Goal: Information Seeking & Learning: Learn about a topic

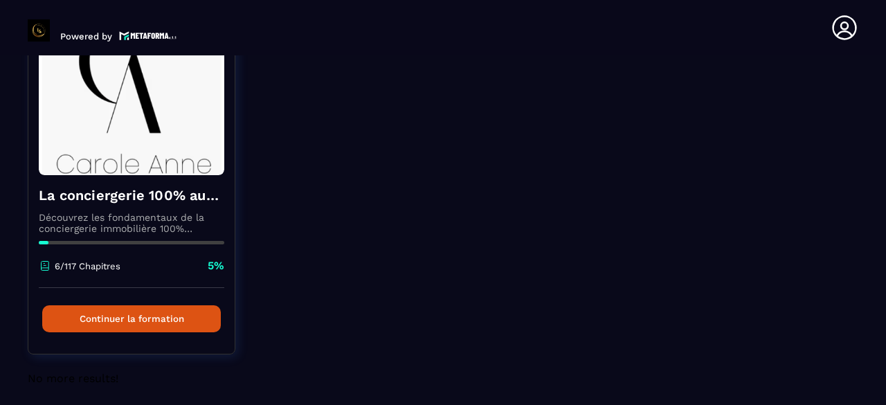
scroll to position [150, 0]
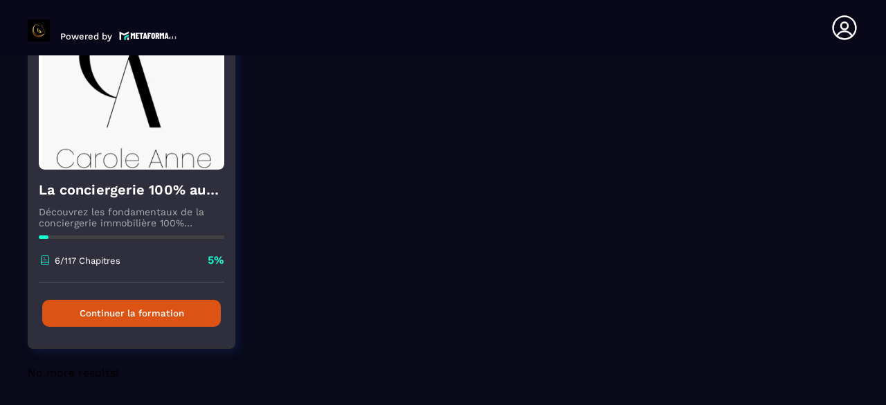
click at [184, 314] on button "Continuer la formation" at bounding box center [131, 313] width 179 height 27
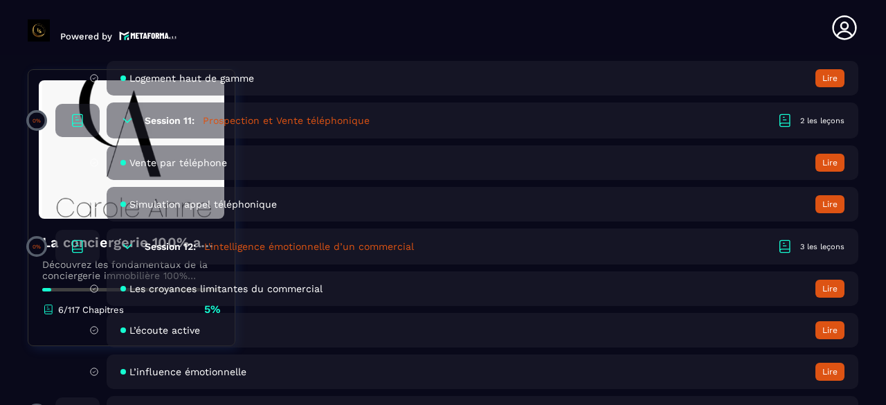
scroll to position [1938, 0]
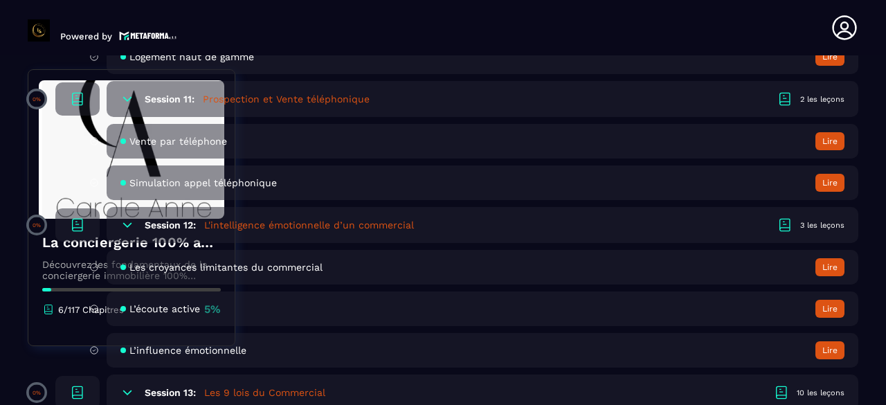
click at [294, 138] on div "Vente par téléphone Lire" at bounding box center [483, 141] width 752 height 35
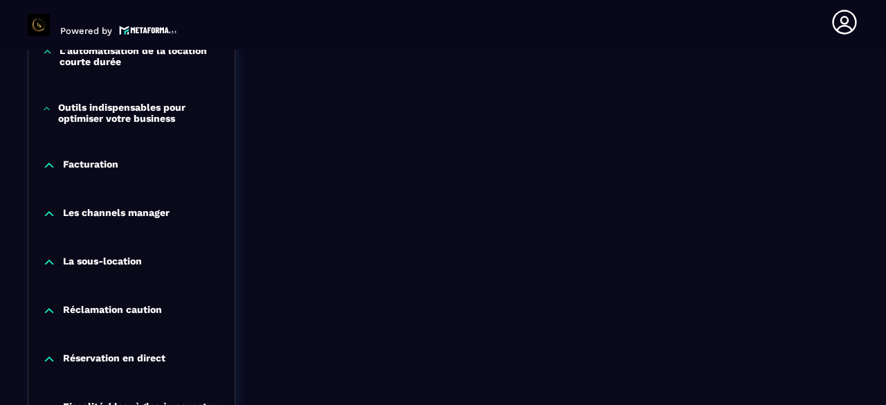
scroll to position [1315, 0]
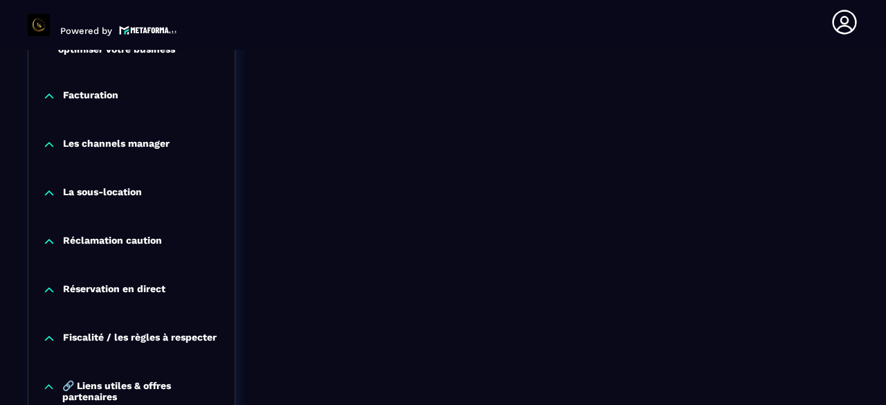
click at [130, 150] on p "Les channels manager" at bounding box center [116, 145] width 107 height 14
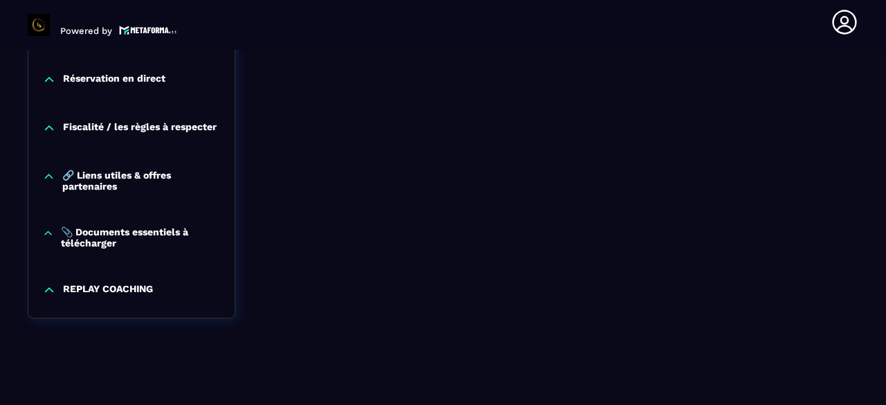
scroll to position [1624, 0]
click at [125, 293] on p "REPLAY COACHING" at bounding box center [108, 290] width 90 height 14
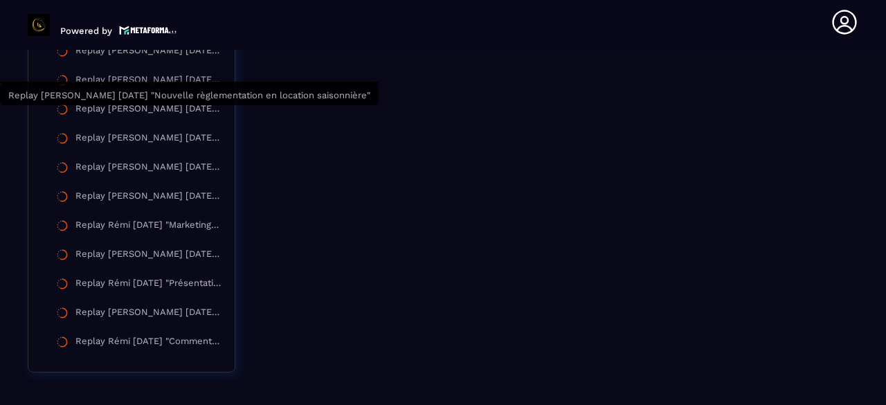
scroll to position [2962, 0]
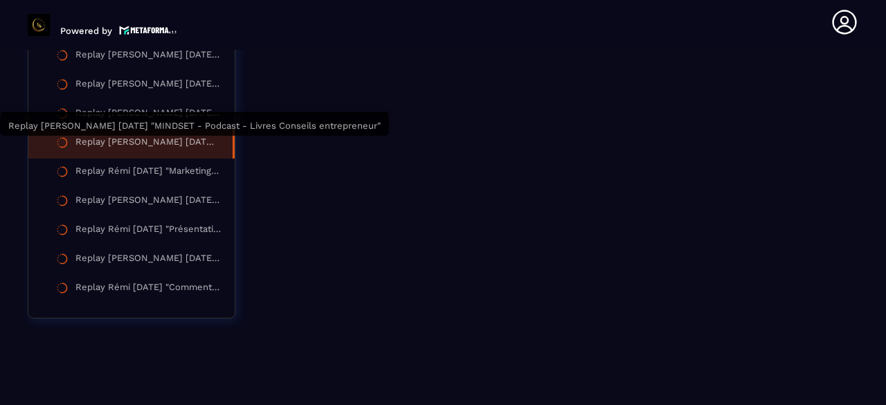
click at [208, 141] on div "Replay [PERSON_NAME] [DATE] "MINDSET - Podcast - Livres Conseils entrepreneur"" at bounding box center [146, 143] width 143 height 15
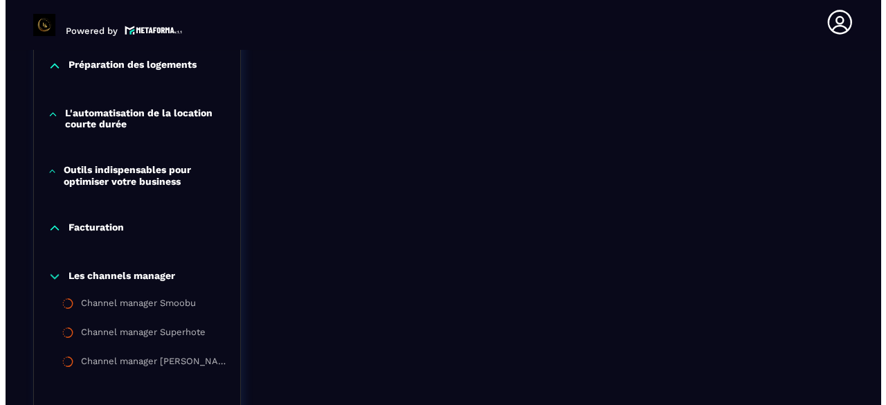
scroll to position [1182, 0]
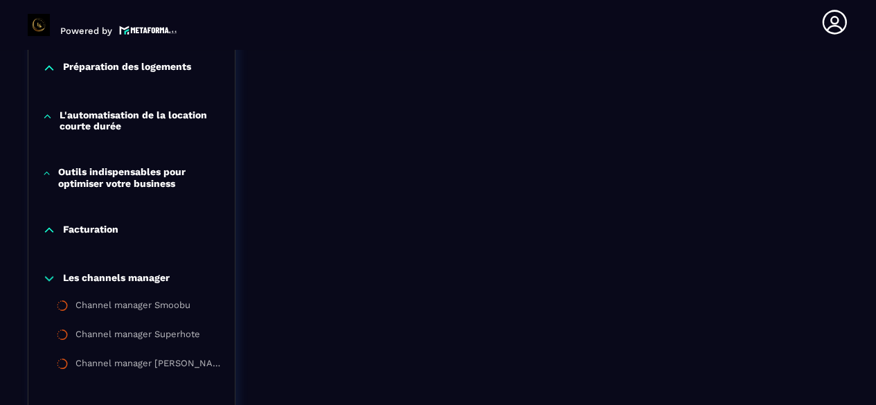
click at [102, 237] on p "Facturation" at bounding box center [90, 230] width 55 height 14
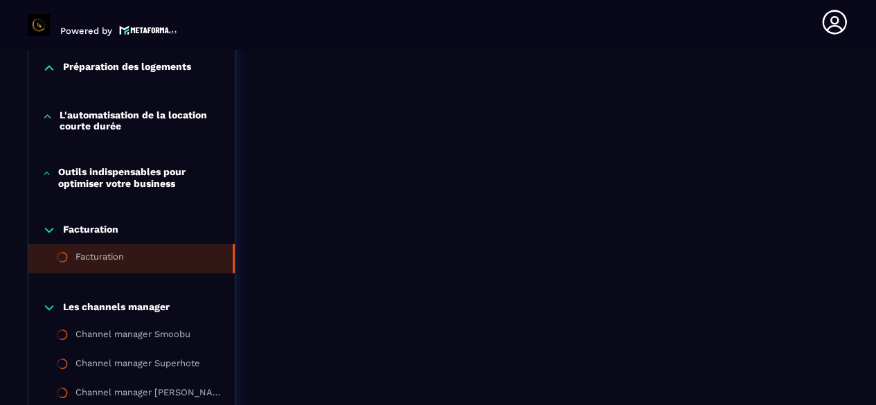
click at [127, 268] on li "Facturation" at bounding box center [131, 258] width 206 height 29
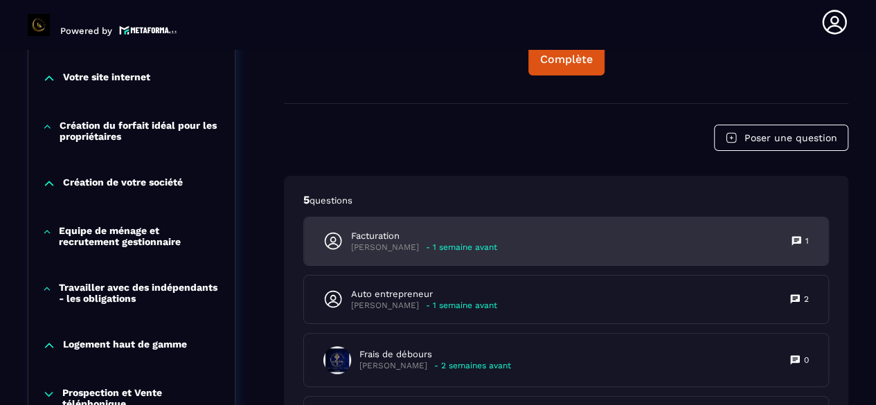
scroll to position [628, 0]
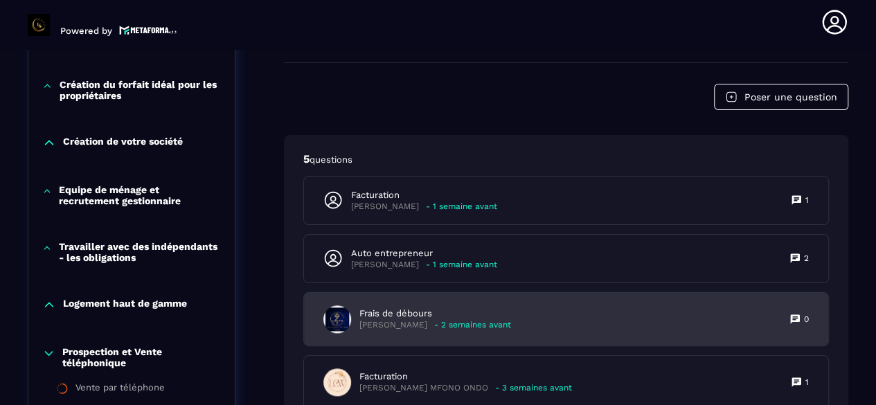
click at [413, 320] on p "[PERSON_NAME]" at bounding box center [393, 325] width 68 height 10
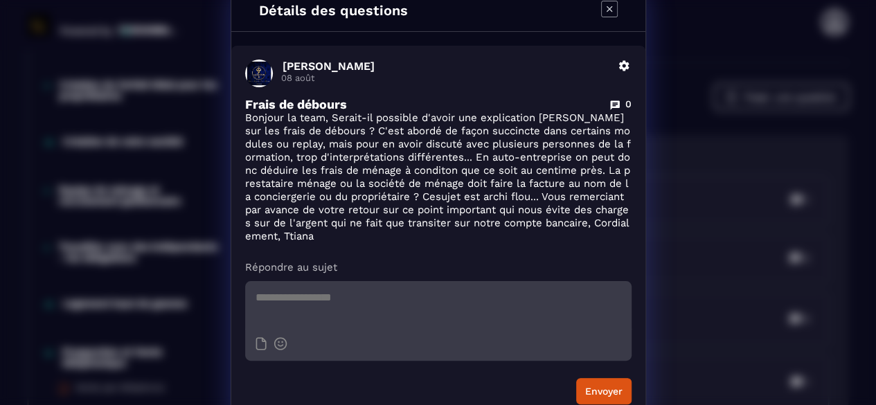
scroll to position [0, 0]
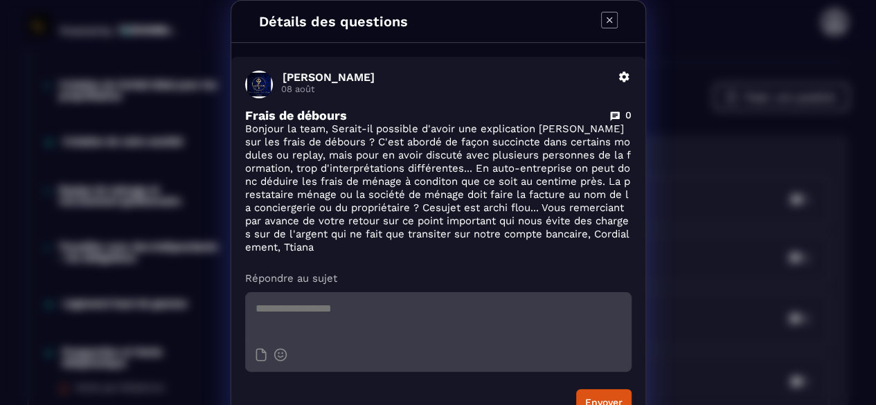
click at [606, 19] on icon "Modal window" at bounding box center [609, 20] width 6 height 6
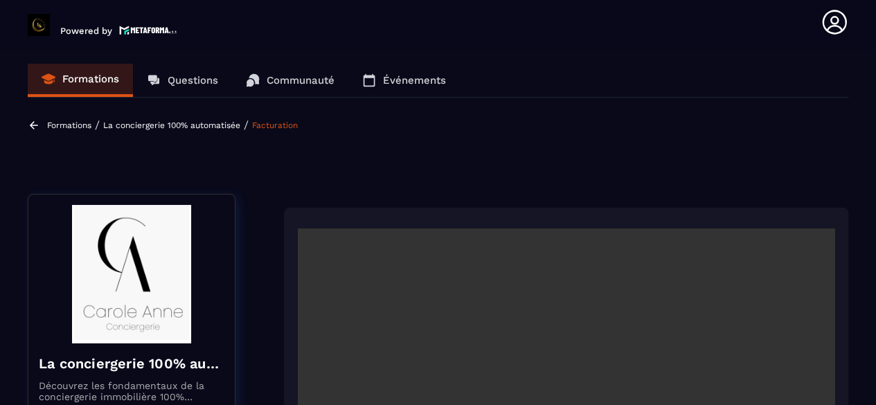
click at [432, 73] on link "Événements" at bounding box center [403, 80] width 111 height 33
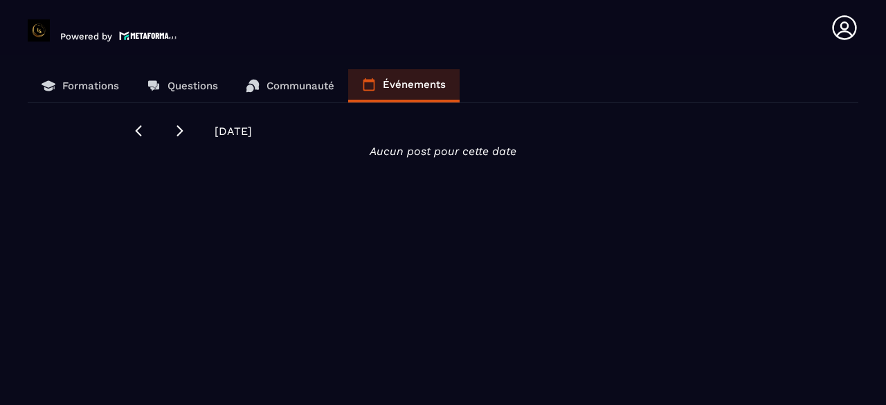
click at [285, 73] on link "Communauté" at bounding box center [290, 85] width 116 height 33
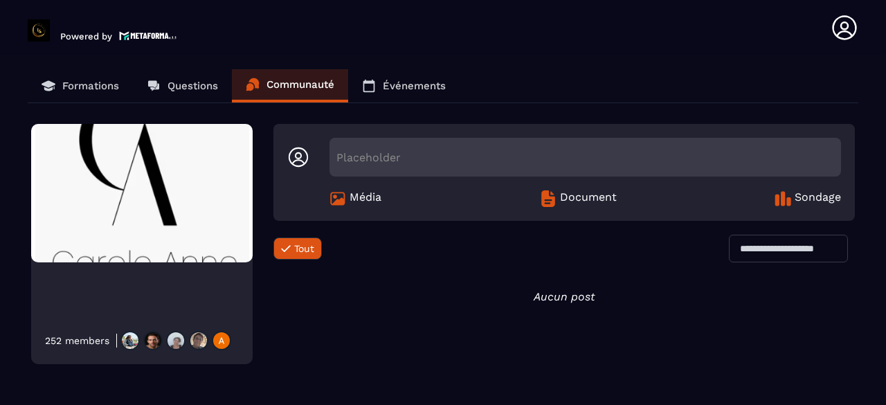
click at [551, 197] on icon at bounding box center [548, 198] width 14 height 17
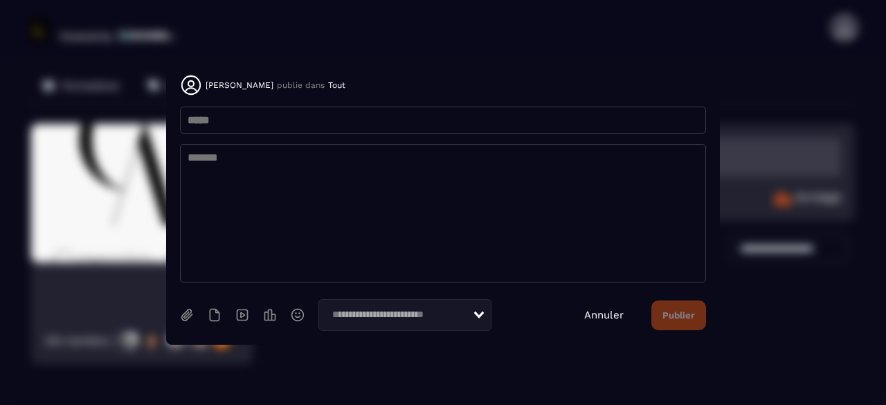
click at [616, 314] on link "Annuler" at bounding box center [603, 315] width 39 height 12
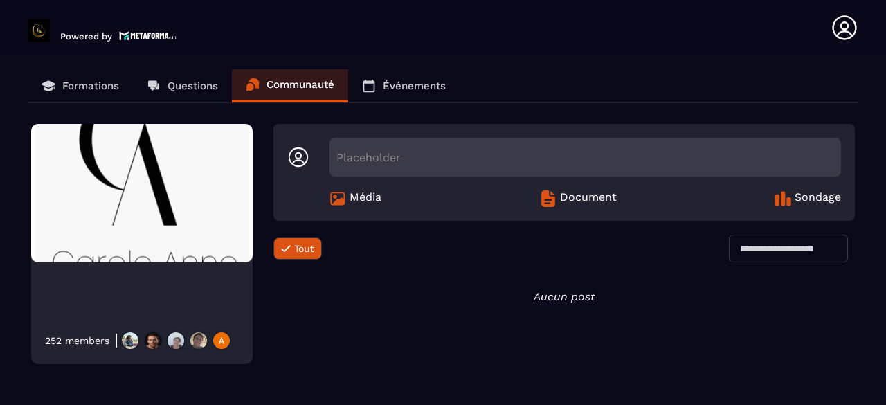
click at [152, 87] on icon at bounding box center [154, 86] width 14 height 14
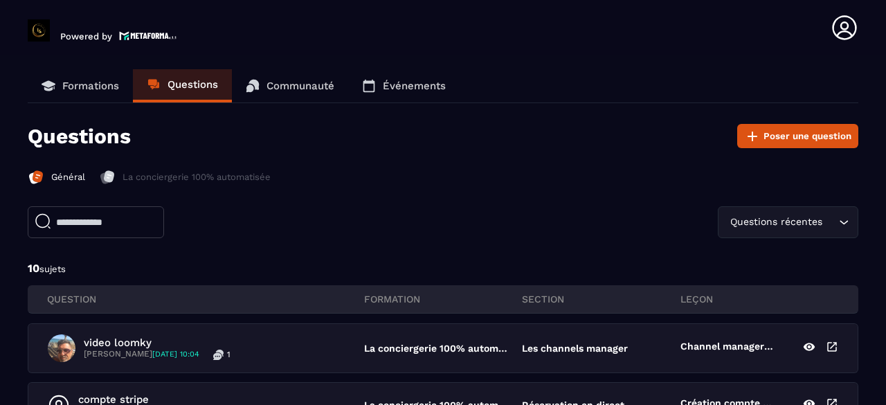
click at [89, 87] on p "Formations" at bounding box center [90, 86] width 57 height 12
